Goal: Information Seeking & Learning: Learn about a topic

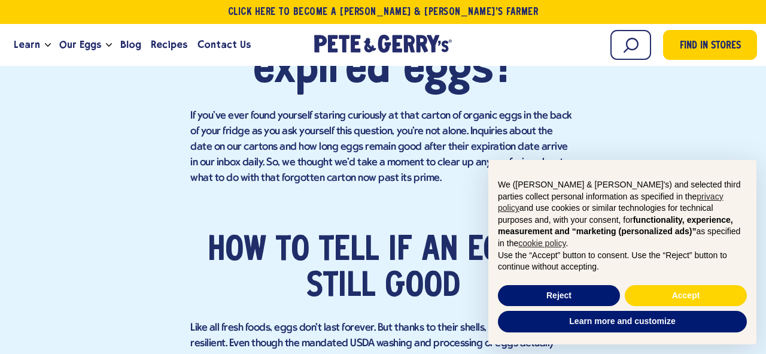
scroll to position [749, 0]
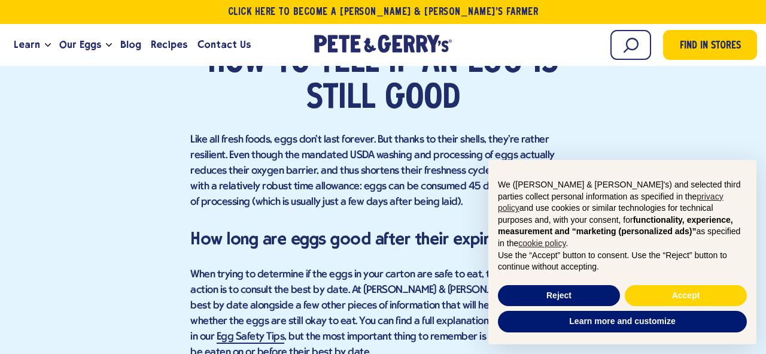
scroll to position [35, 0]
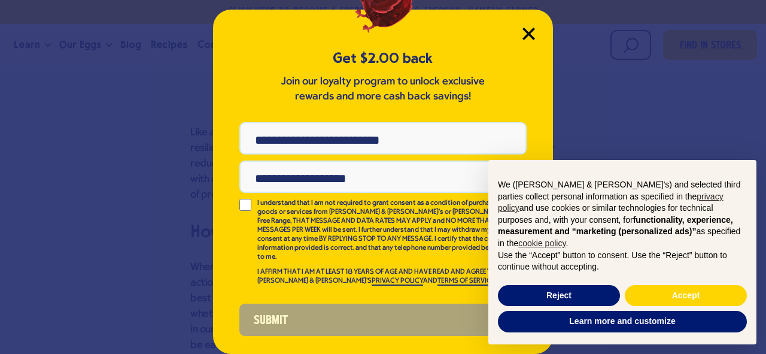
click at [532, 34] on icon "Close Modal" at bounding box center [528, 34] width 13 height 13
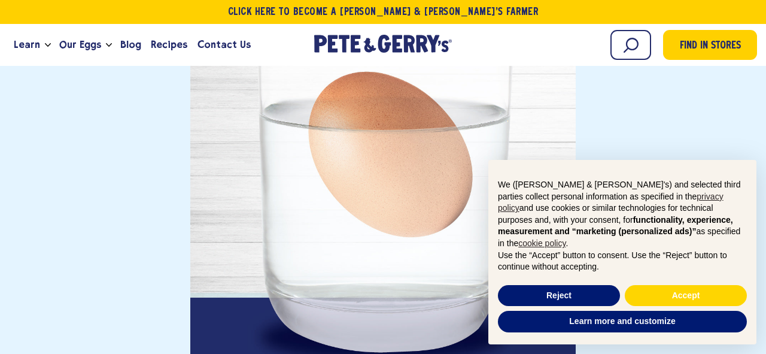
scroll to position [1917, 0]
